Goal: Information Seeking & Learning: Learn about a topic

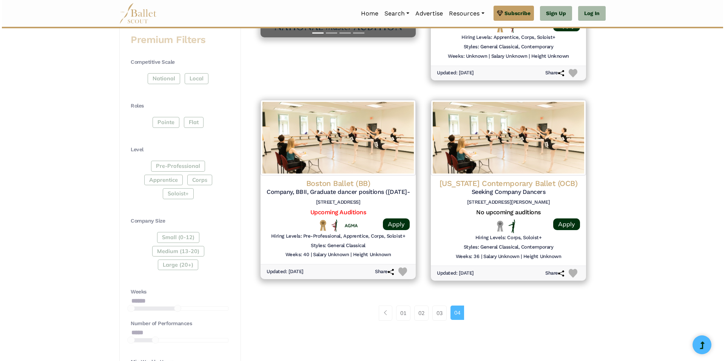
scroll to position [302, 0]
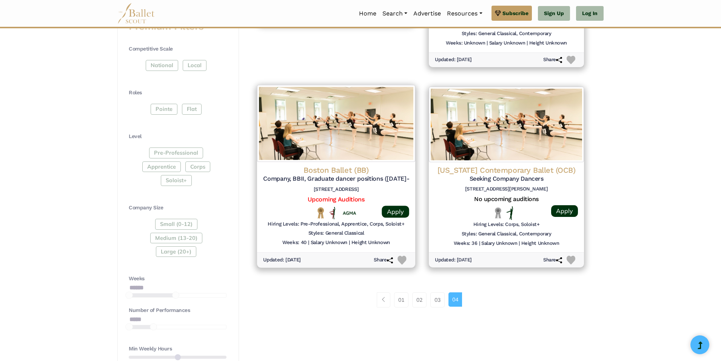
click at [333, 186] on h6 "19 Clarendon St, Boston, MA 02116" at bounding box center [336, 189] width 146 height 6
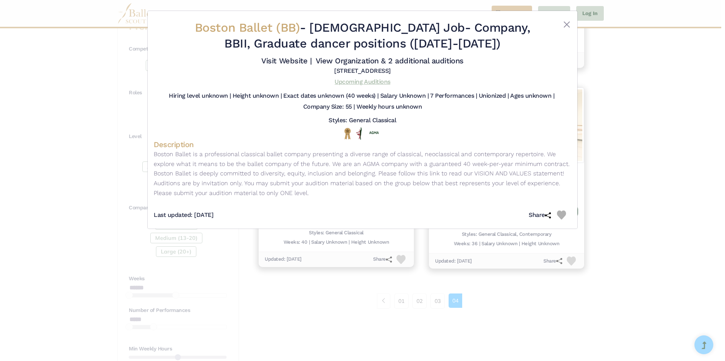
click at [381, 83] on link "Upcoming Auditions" at bounding box center [363, 81] width 56 height 7
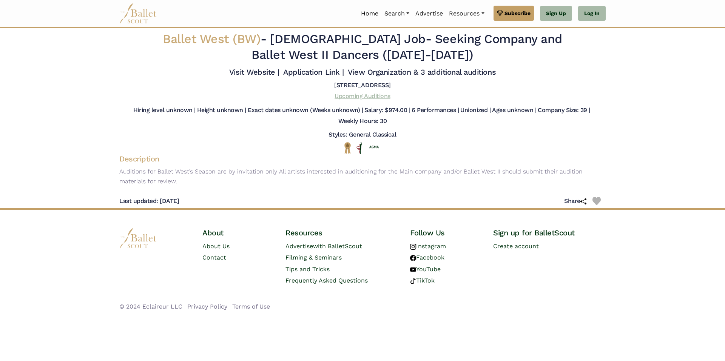
click at [376, 94] on link "Upcoming Auditions" at bounding box center [363, 96] width 56 height 7
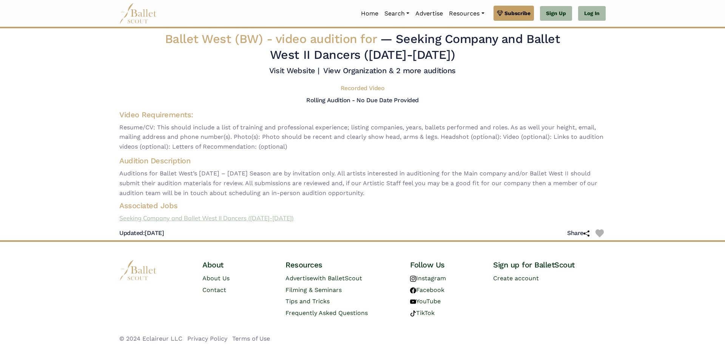
click at [247, 218] on link "Seeking Company and Ballet West II Dancers (2025-2026)" at bounding box center [362, 219] width 498 height 10
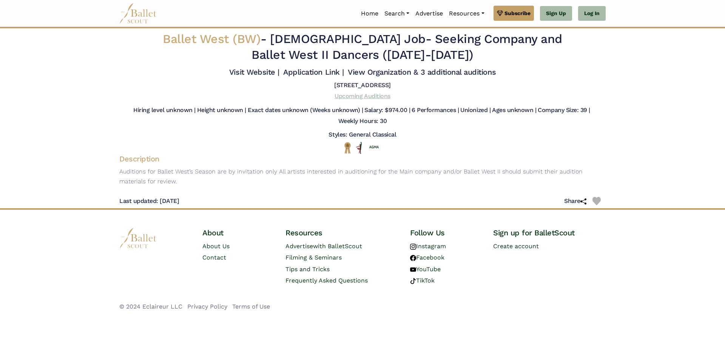
click at [353, 94] on link "Upcoming Auditions" at bounding box center [363, 96] width 56 height 7
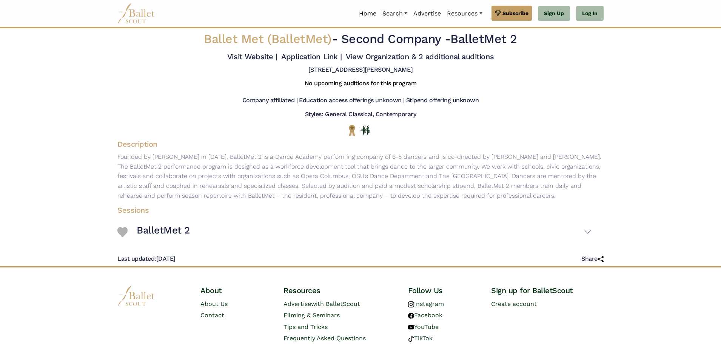
click at [649, 119] on body "Premium Feature Make this audition season count. Upgrade to premium for access …" at bounding box center [360, 187] width 721 height 375
click at [408, 61] on link "View Organization & 2 additional auditions" at bounding box center [420, 56] width 148 height 9
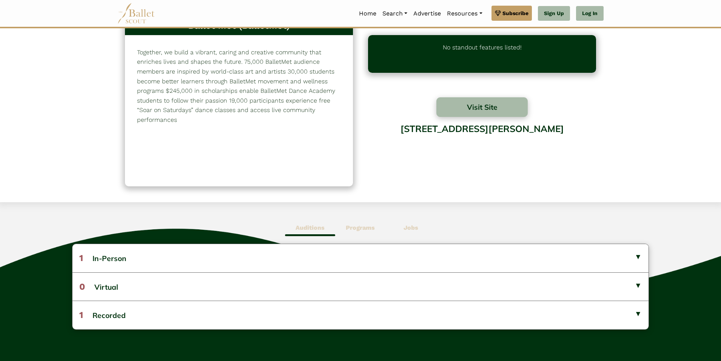
scroll to position [38, 0]
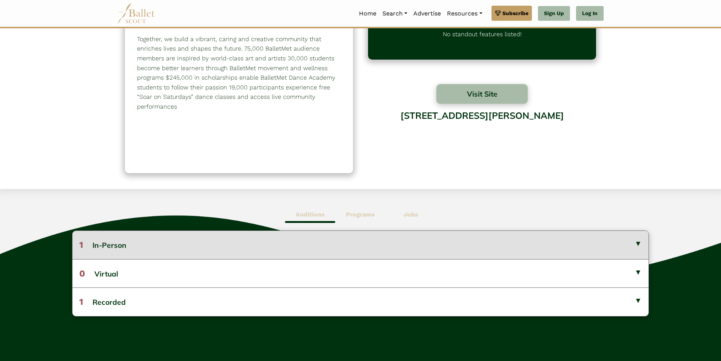
click at [515, 242] on button "1 In-Person" at bounding box center [361, 245] width 576 height 28
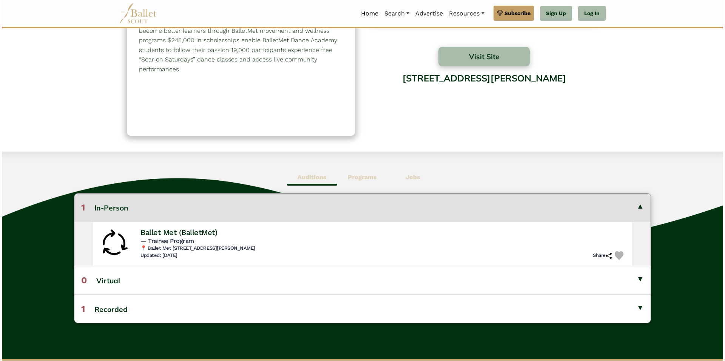
scroll to position [76, 0]
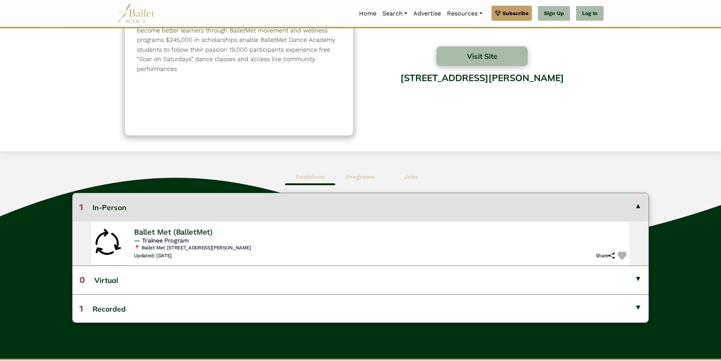
click at [203, 246] on h6 "📍 Ballet Met 322 Mt Vernon Ave, Columbus, OH 43215" at bounding box center [381, 248] width 495 height 6
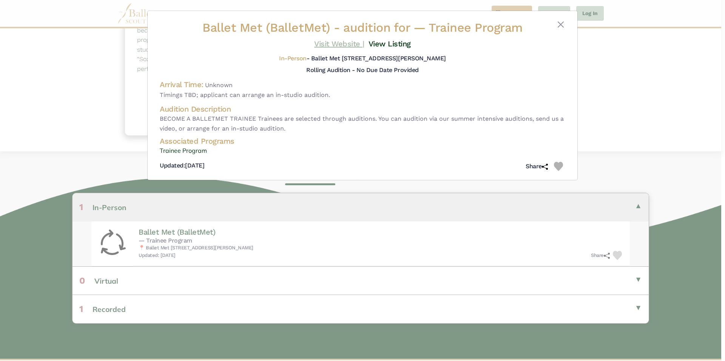
click at [326, 43] on link "Visit Website |" at bounding box center [339, 43] width 50 height 9
